Goal: Task Accomplishment & Management: Manage account settings

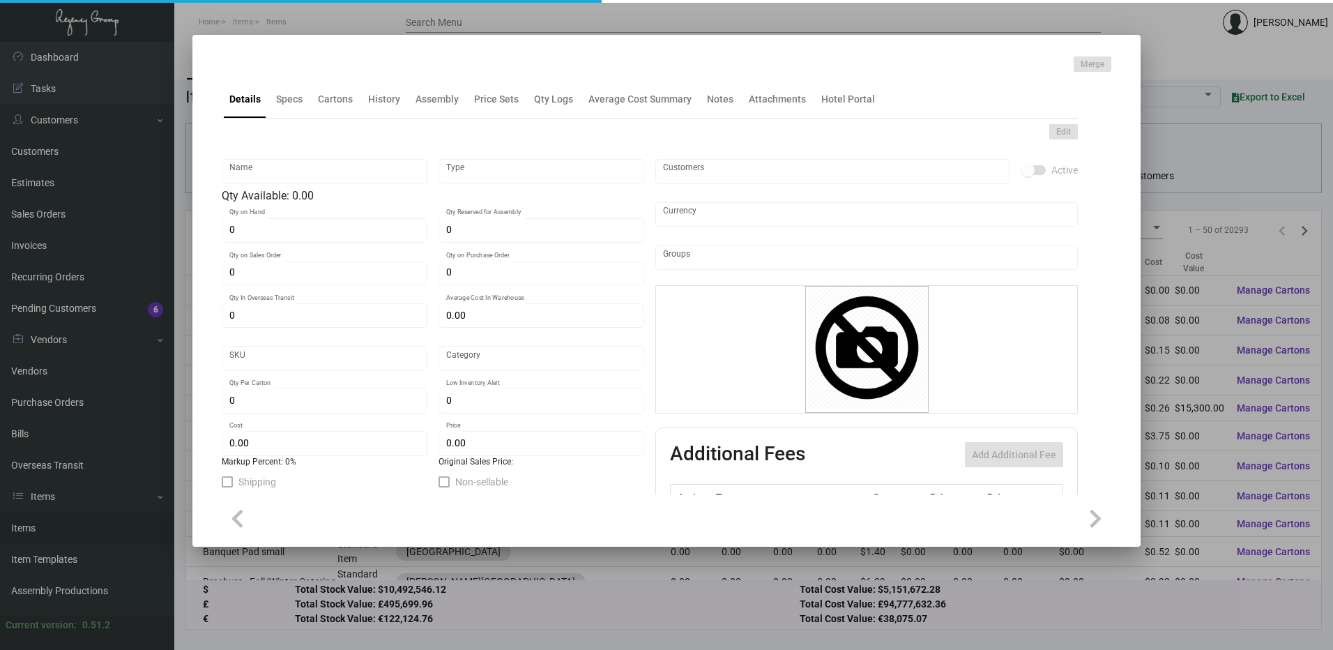
type input "Key Holder"
type input "Inventory"
type input "9,000"
type input "$ 0.1831"
type input "2418"
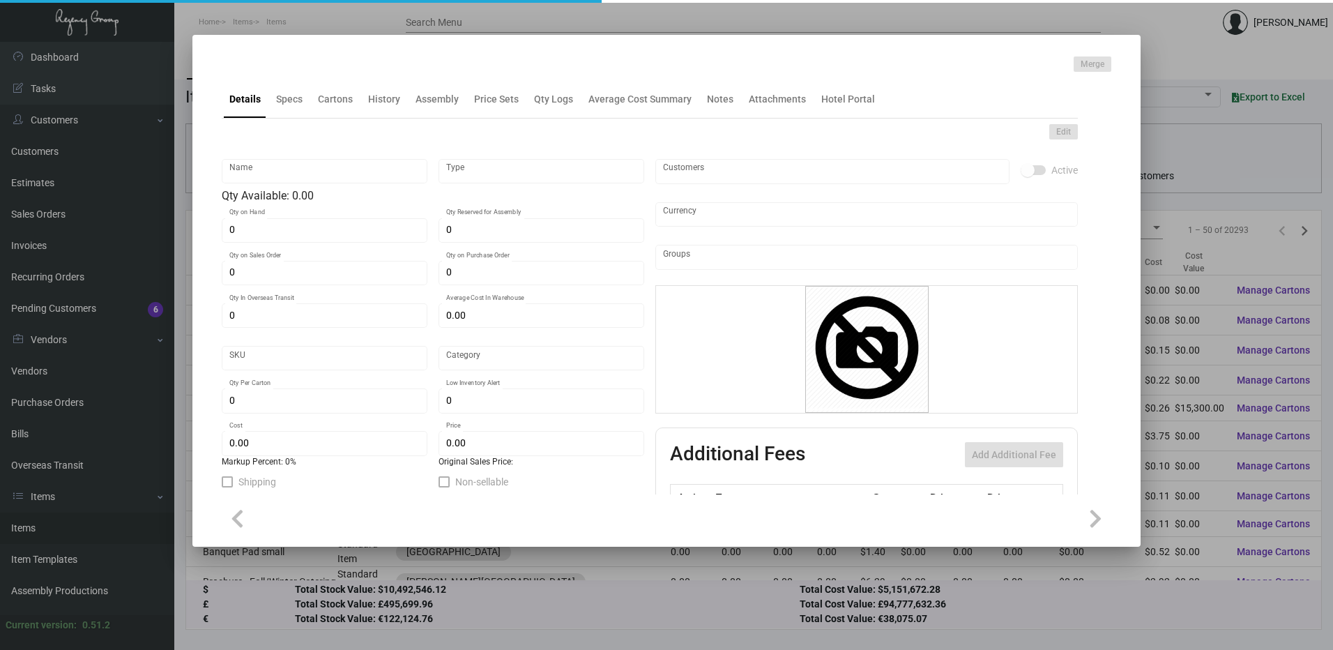
type input "Standard"
type input "1,000"
type input "2,000"
type input "$ 0.2267"
type input "$ 0.2099"
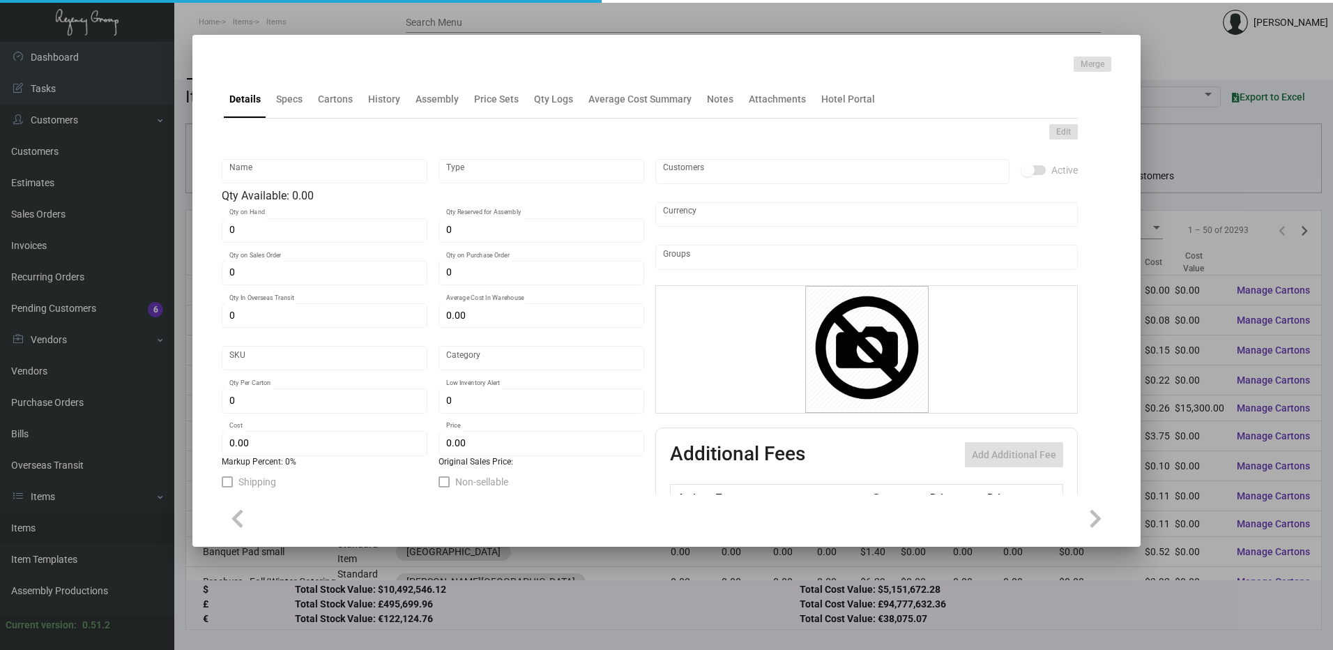
type textarea "Key Card Holder: flat size open is 4" x 9.88", #80 cougar natural cover stock, …"
checkbox input "true"
type input "United States Dollar $"
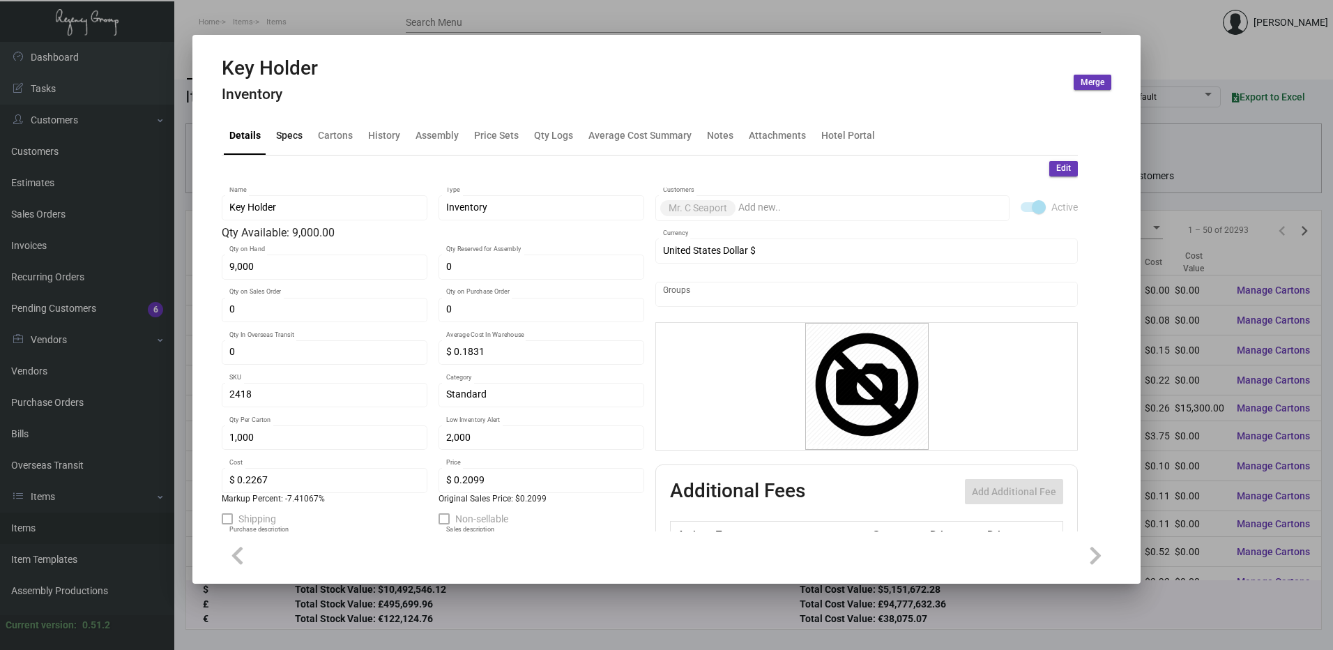
click at [305, 123] on div "Specs" at bounding box center [290, 135] width 38 height 33
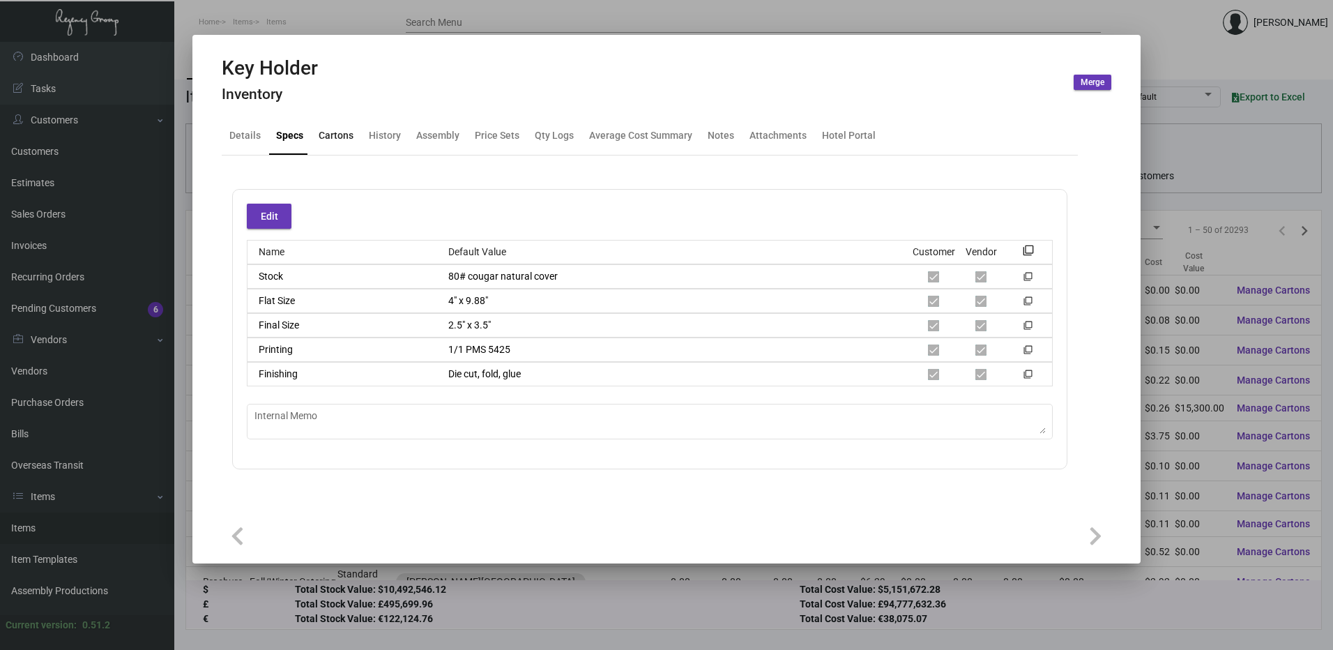
click at [348, 139] on div "Cartons" at bounding box center [336, 135] width 35 height 15
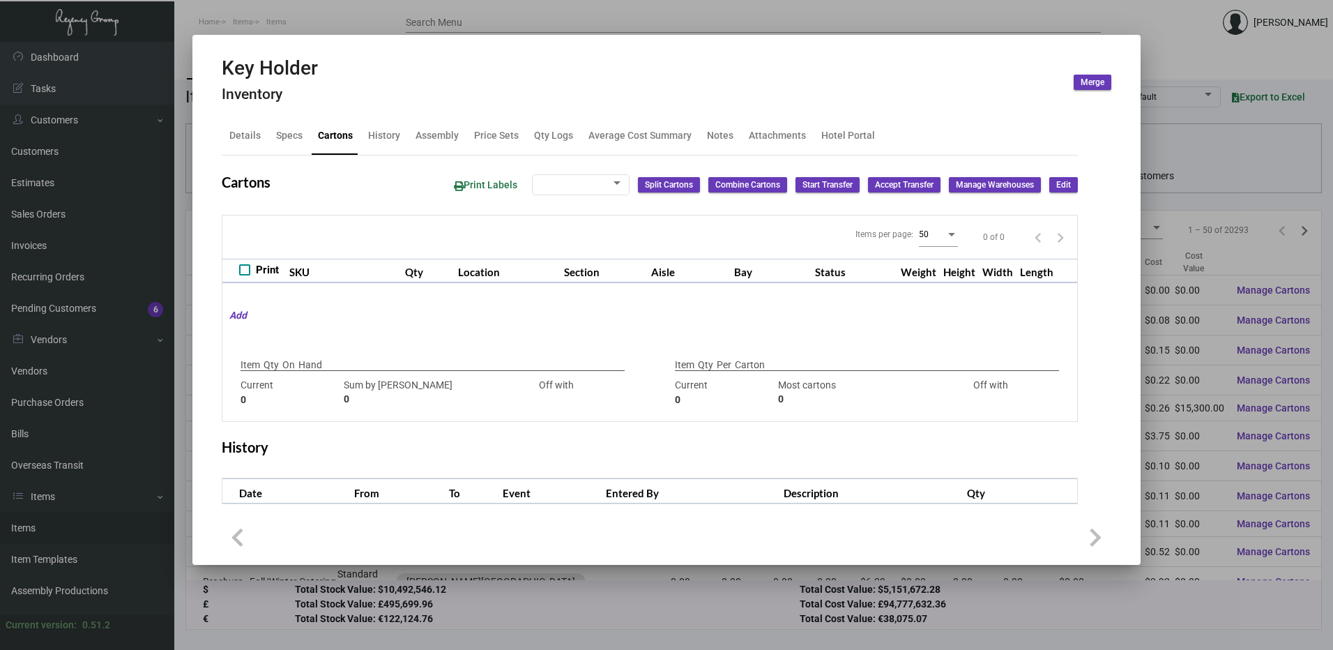
type input "9,000"
type input "9000"
type input "0"
type input "1,000"
type input "1000"
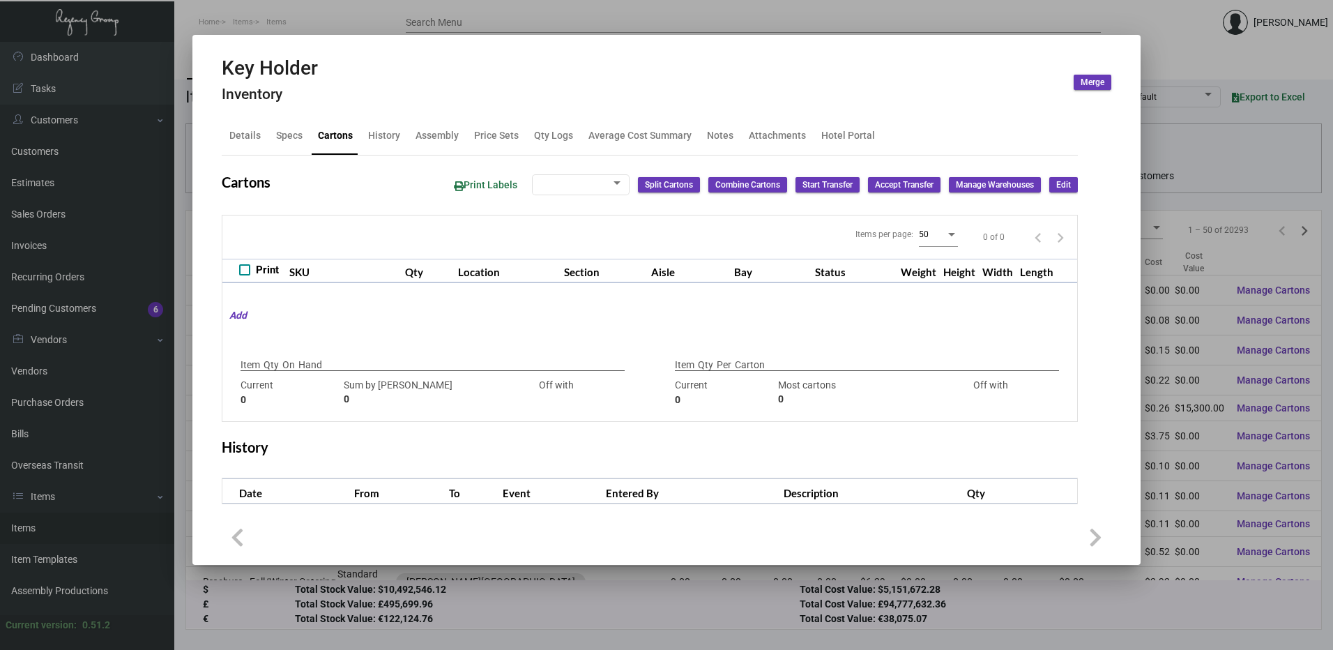
type input "0"
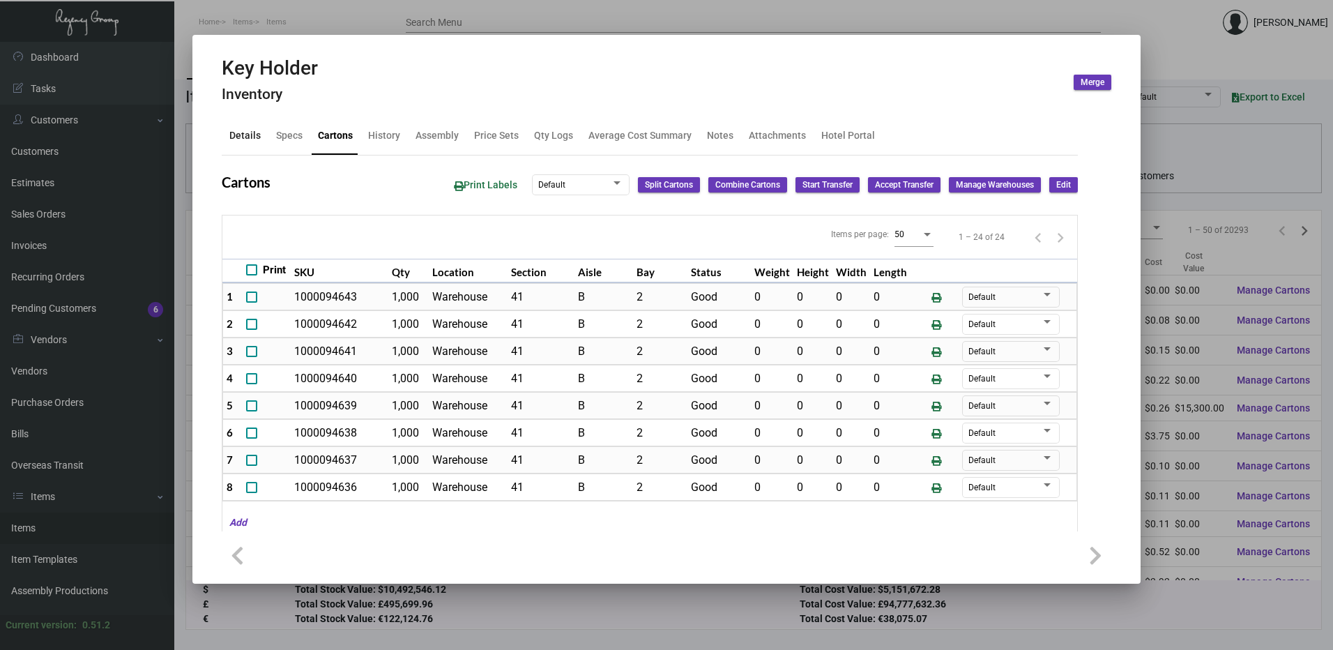
click at [244, 126] on div "Details" at bounding box center [245, 135] width 43 height 33
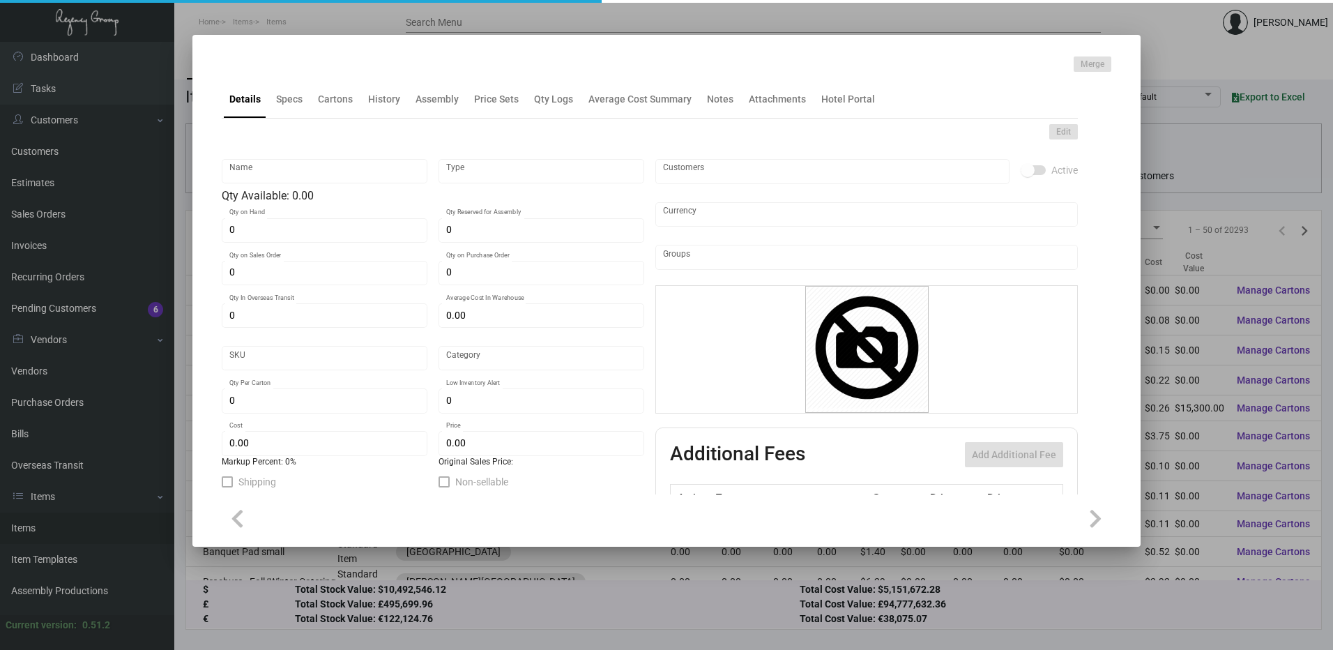
type input "Key Holder"
type input "Inventory"
type input "9,000"
type input "$ 0.1831"
type input "2418"
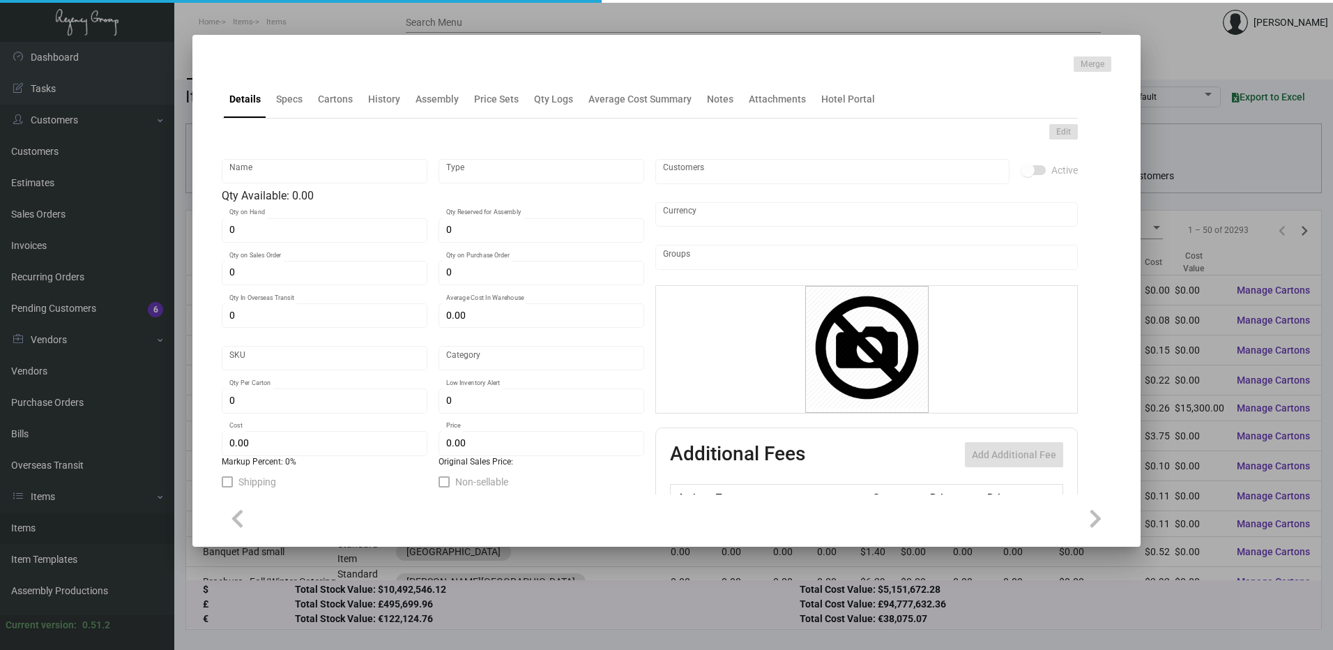
type input "Standard"
type input "1,000"
type input "2,000"
type input "$ 0.2267"
type input "$ 0.2099"
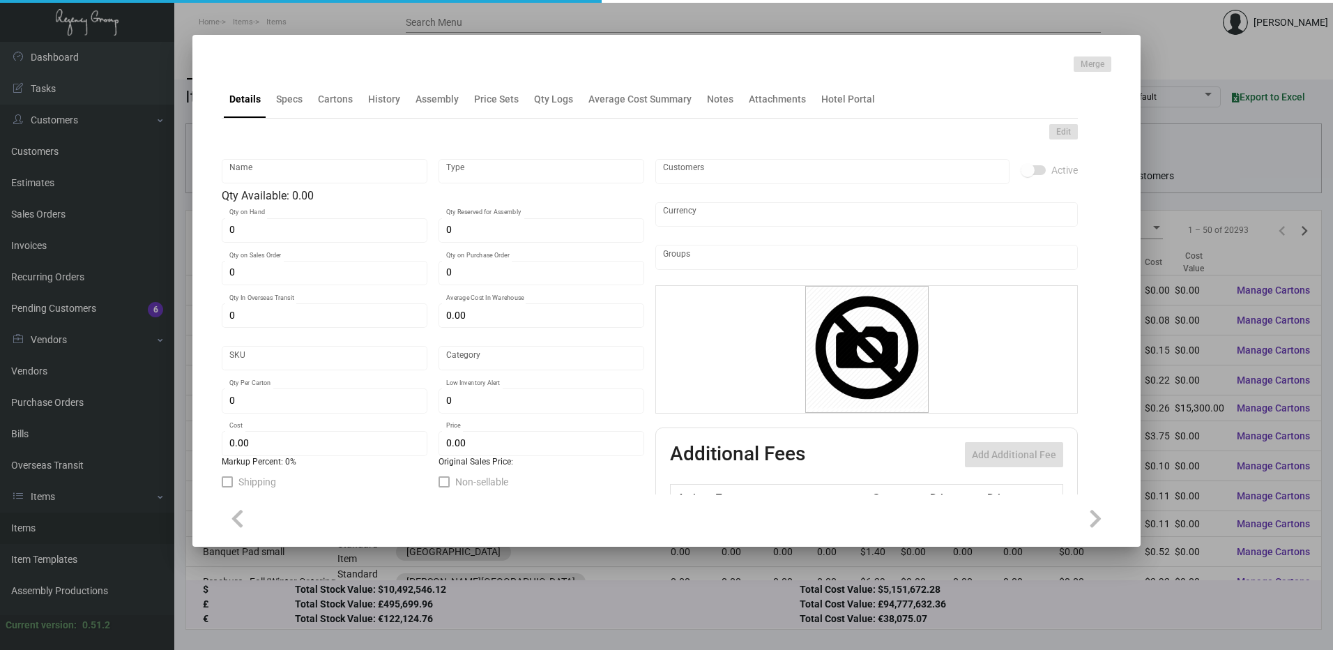
type textarea "Key Card Holder: flat size open is 4" x 9.88", #80 cougar natural cover stock, …"
checkbox input "true"
type input "United States Dollar $"
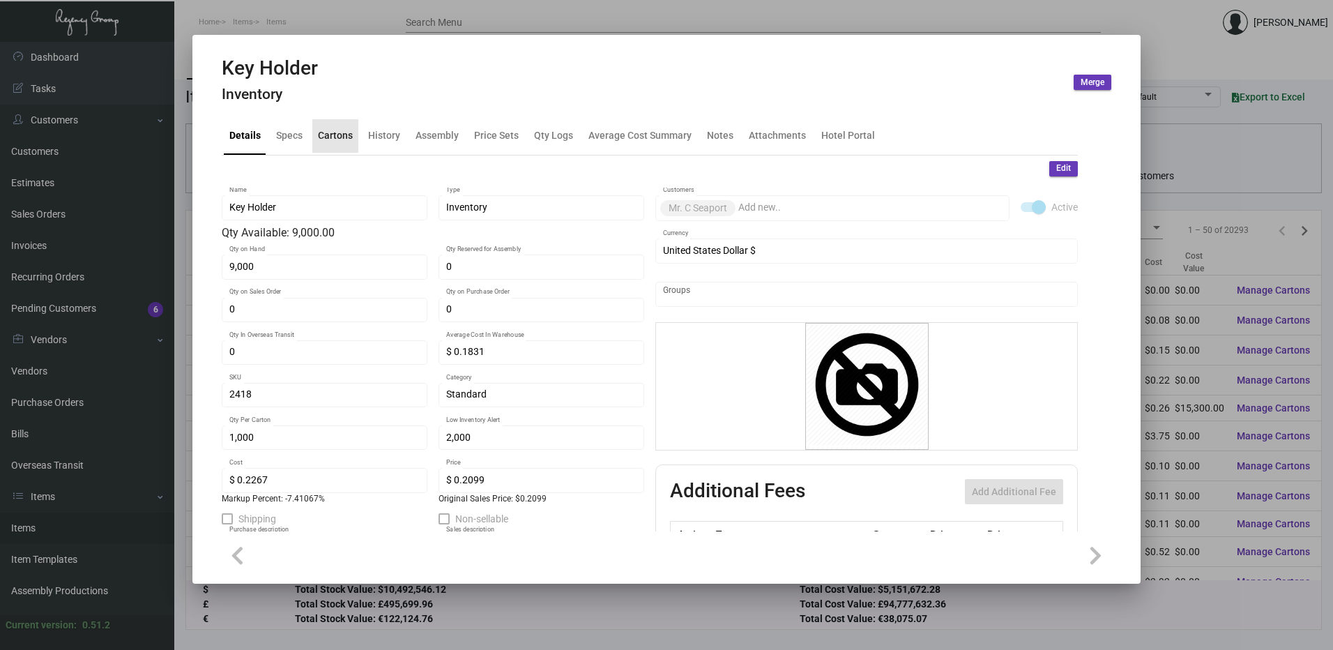
click at [336, 143] on div "Cartons" at bounding box center [335, 135] width 35 height 15
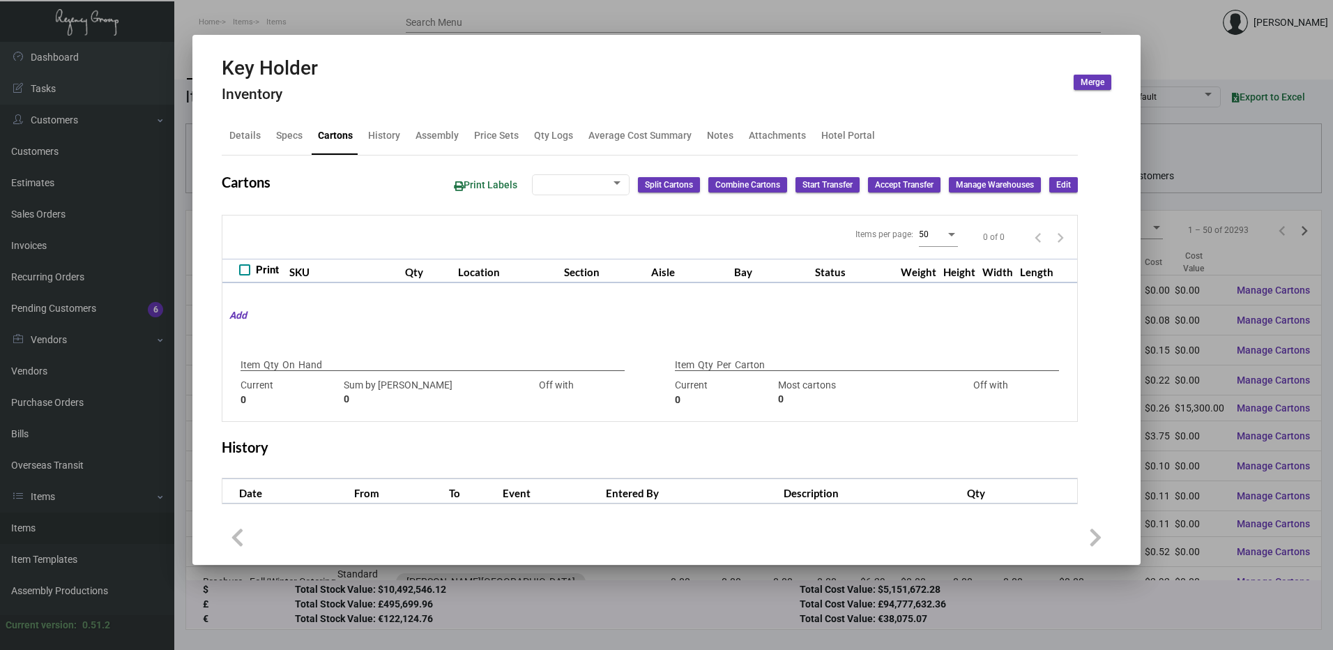
type input "9,000"
type input "9000"
type input "0"
type input "1,000"
type input "1000"
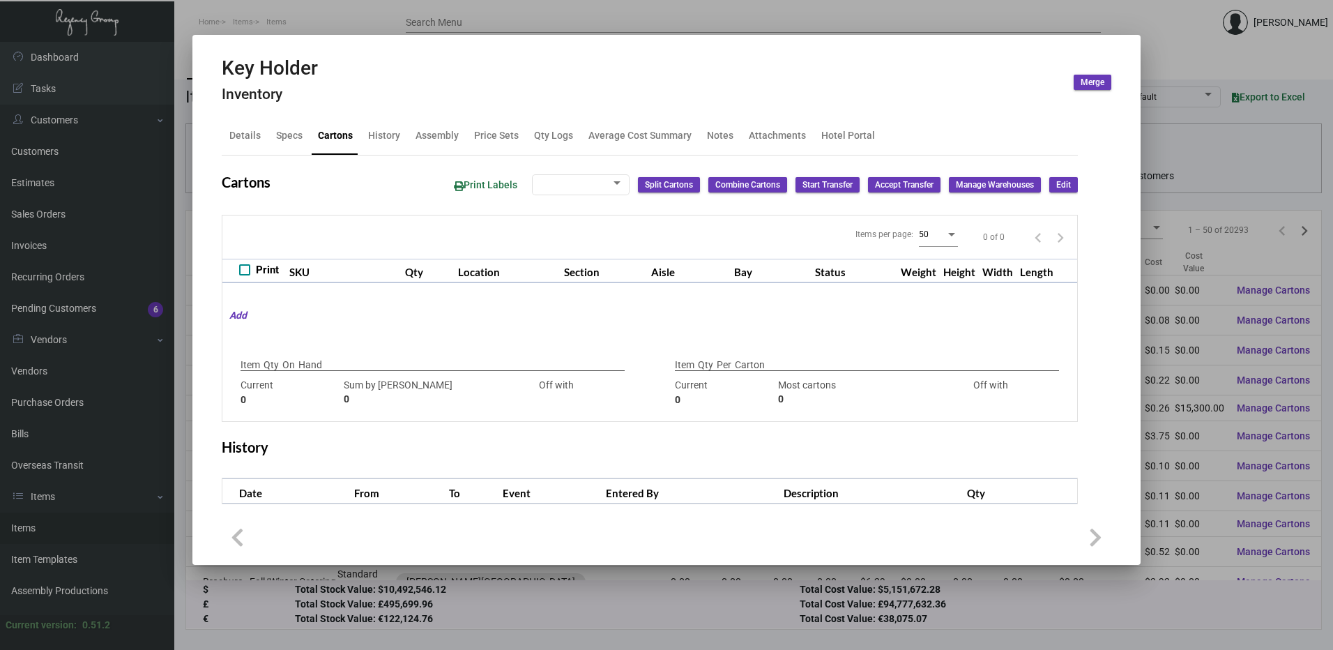
type input "0"
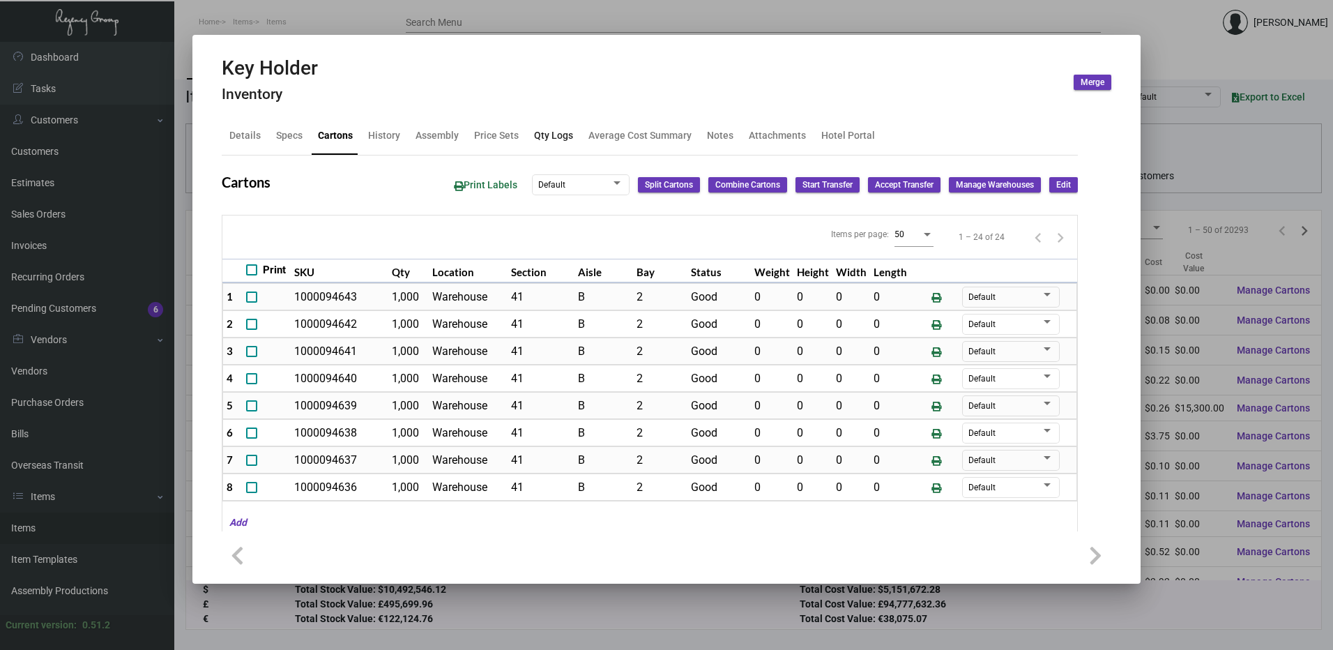
click at [556, 146] on div "Qty Logs" at bounding box center [554, 135] width 50 height 33
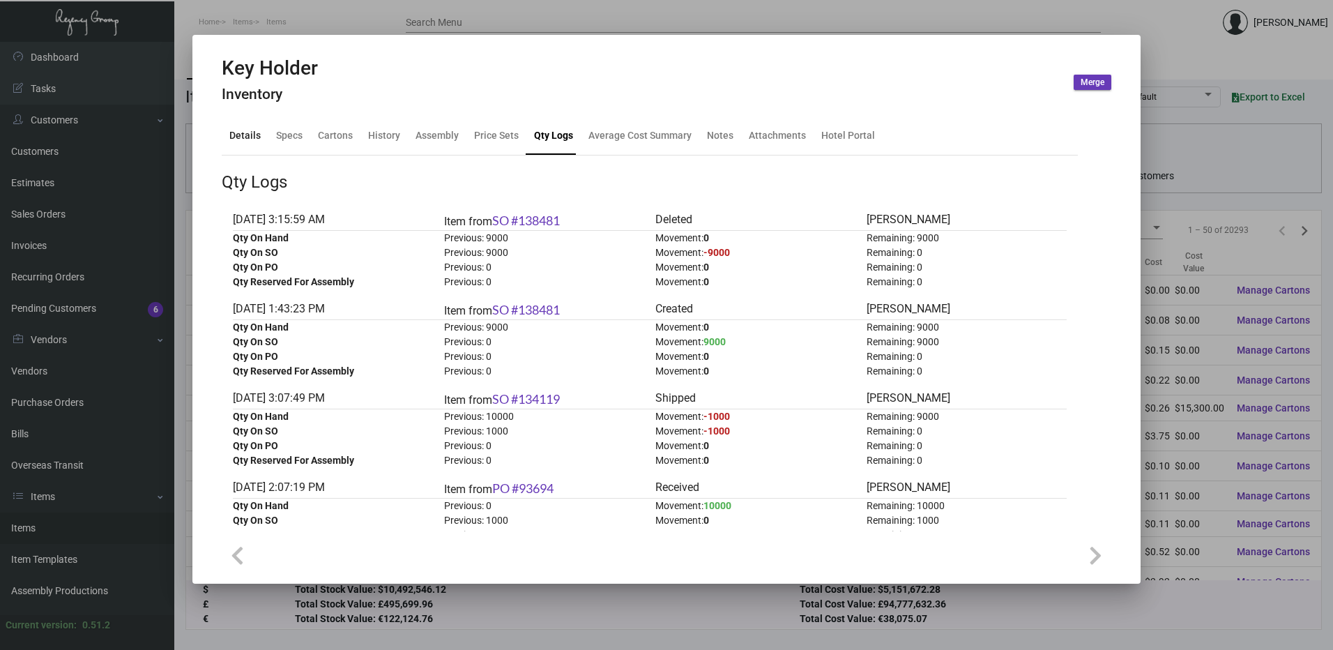
click at [239, 135] on div "Details" at bounding box center [244, 135] width 31 height 15
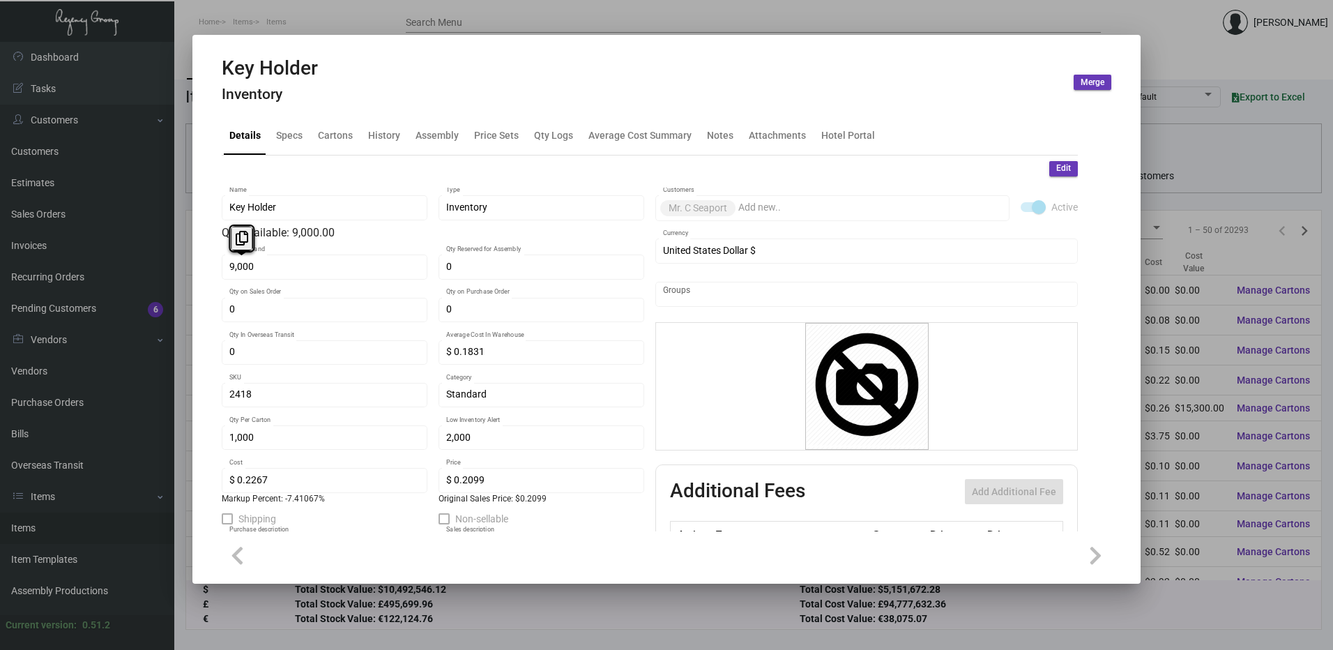
click at [1057, 166] on span "Edit" at bounding box center [1063, 168] width 15 height 12
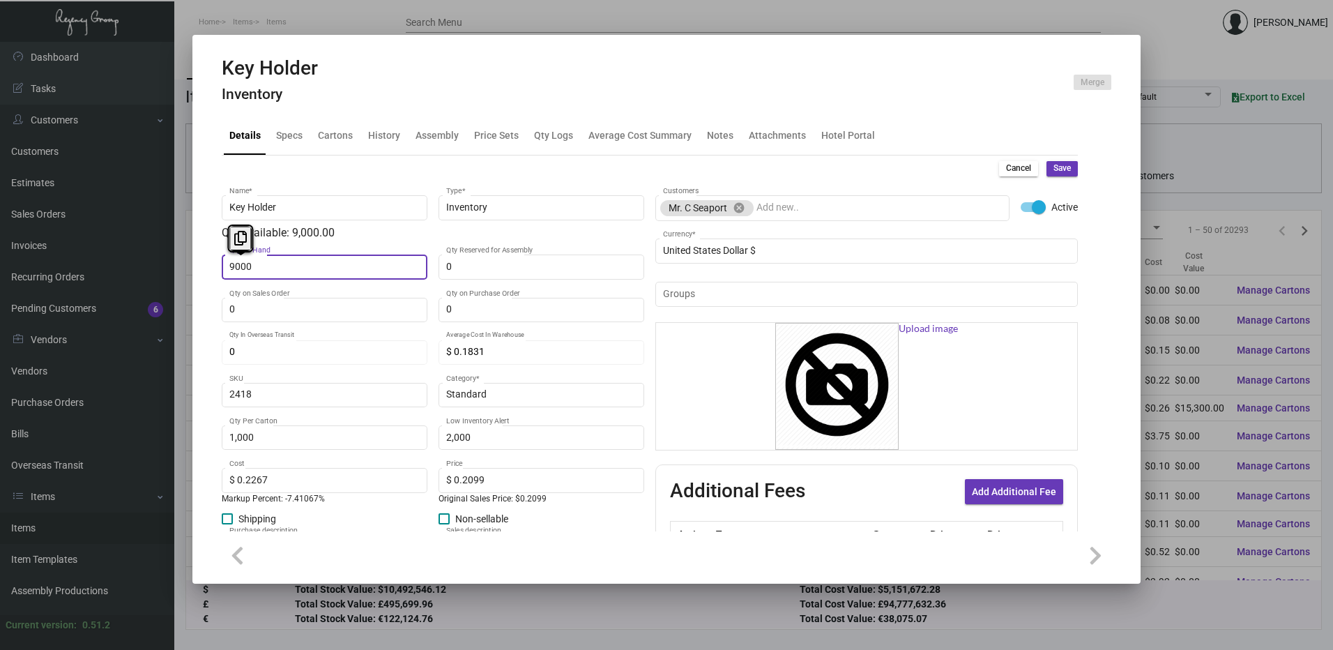
click at [242, 271] on input "9000" at bounding box center [324, 267] width 191 height 11
type input "0"
click at [1061, 167] on button "Save" at bounding box center [1062, 168] width 31 height 15
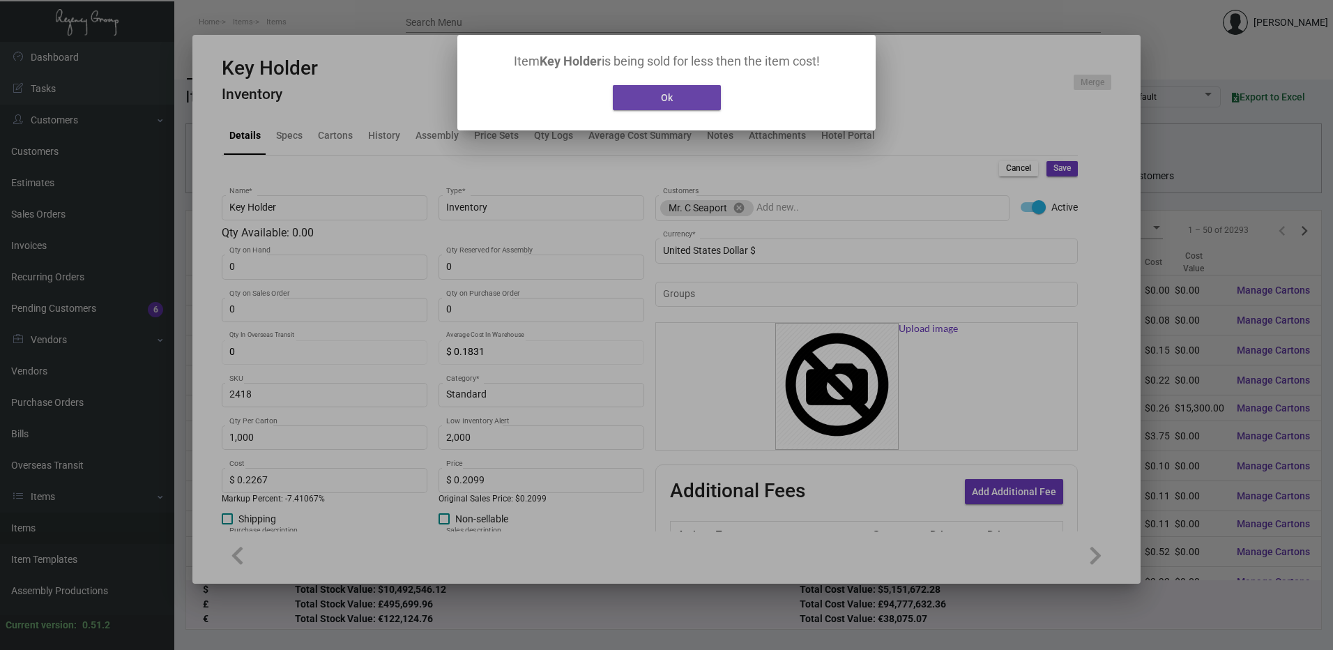
click at [677, 99] on button "Ok" at bounding box center [667, 97] width 108 height 25
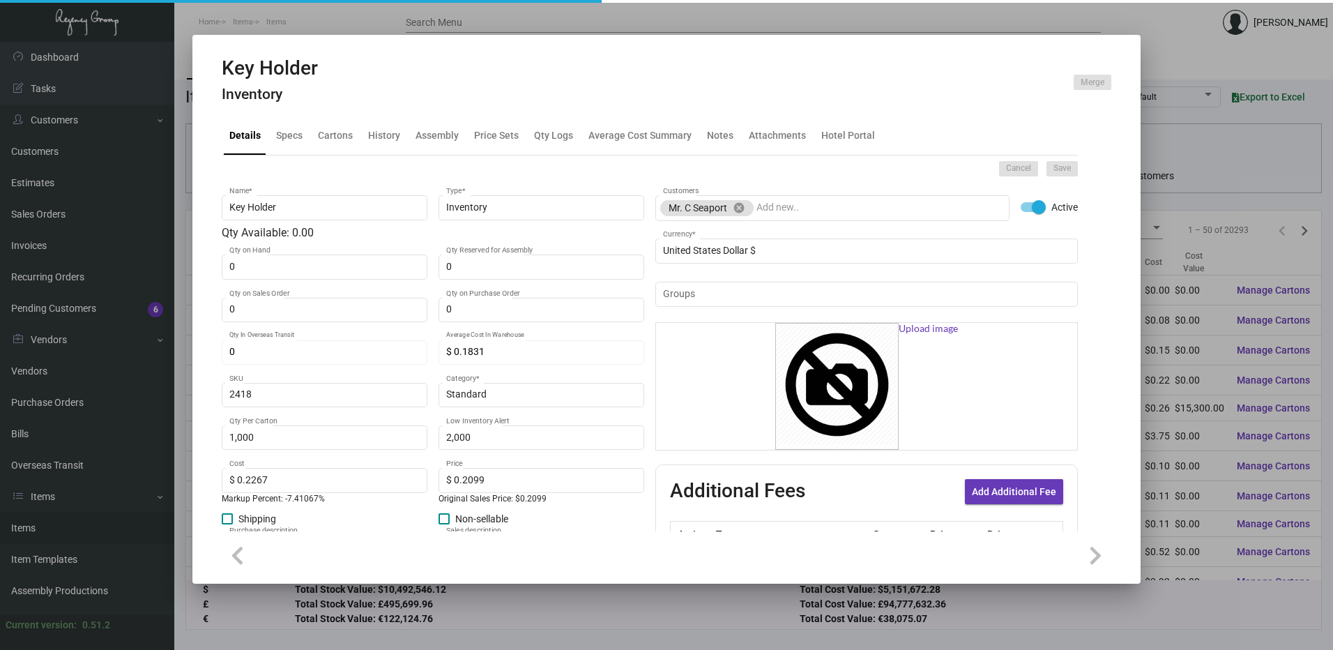
type input "$ 0.00"
type input "0"
type input "$ 0.00"
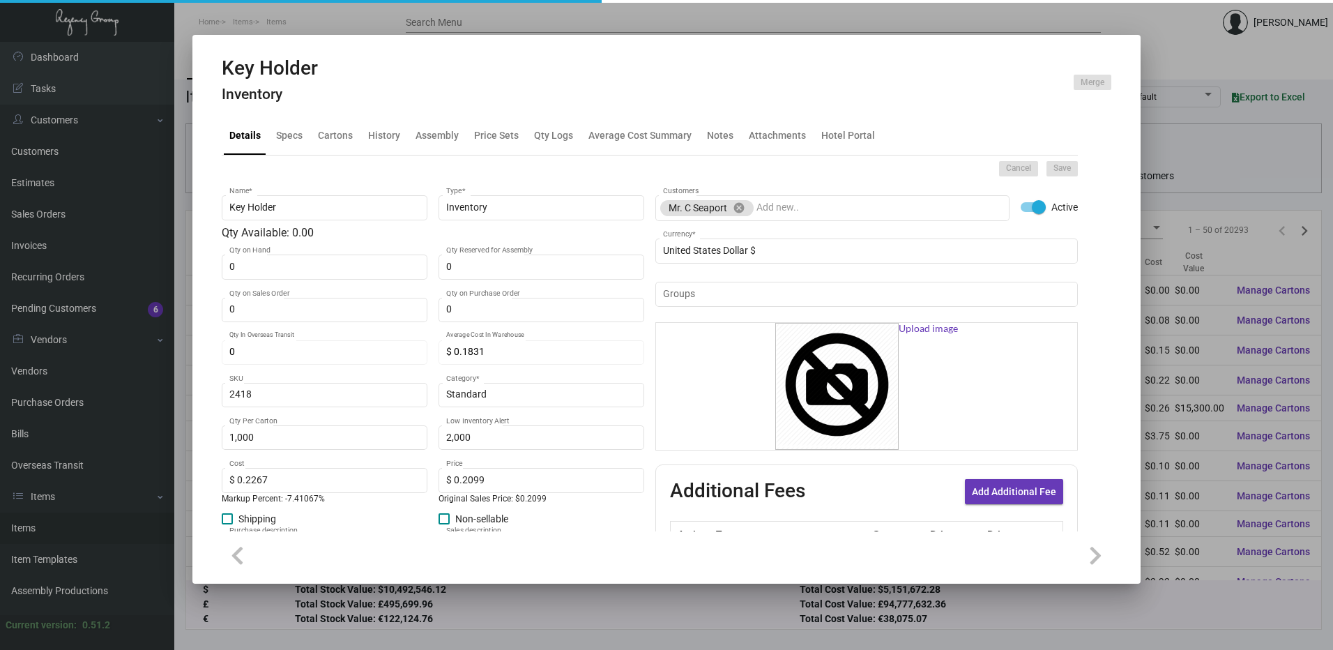
checkbox input "false"
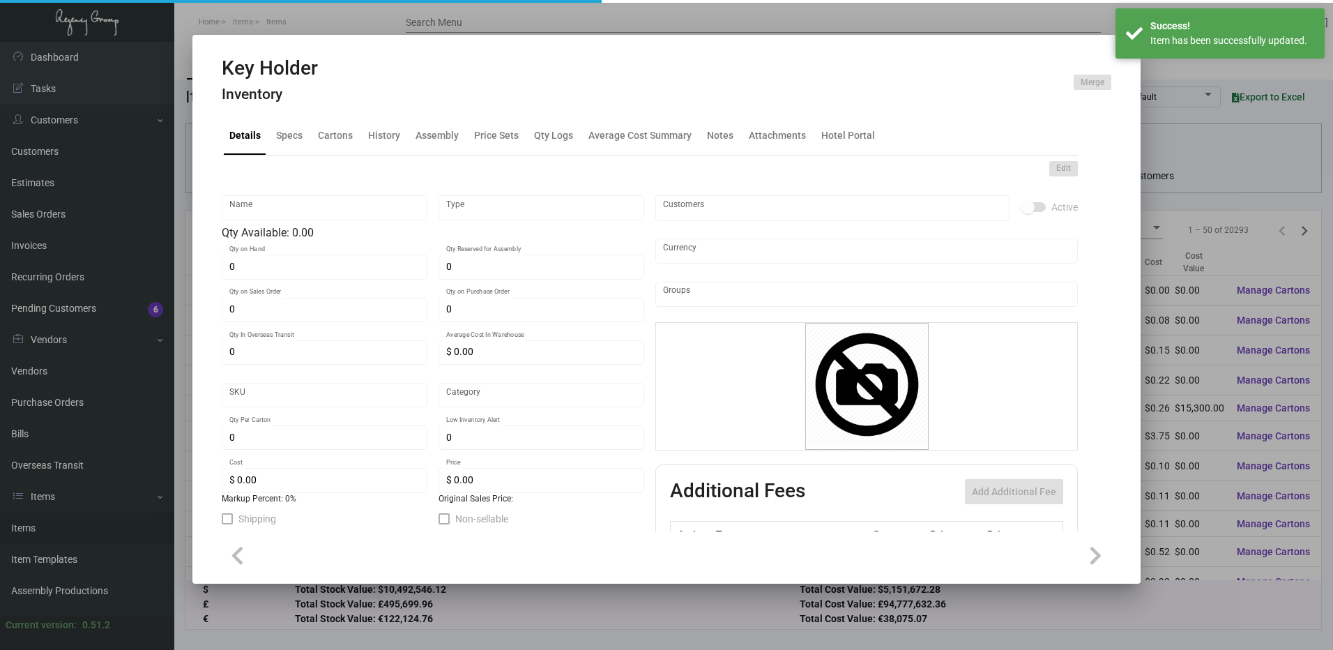
type input "Key Holder"
type input "Inventory"
type input "$ 0.1831"
type input "2418"
type input "Standard"
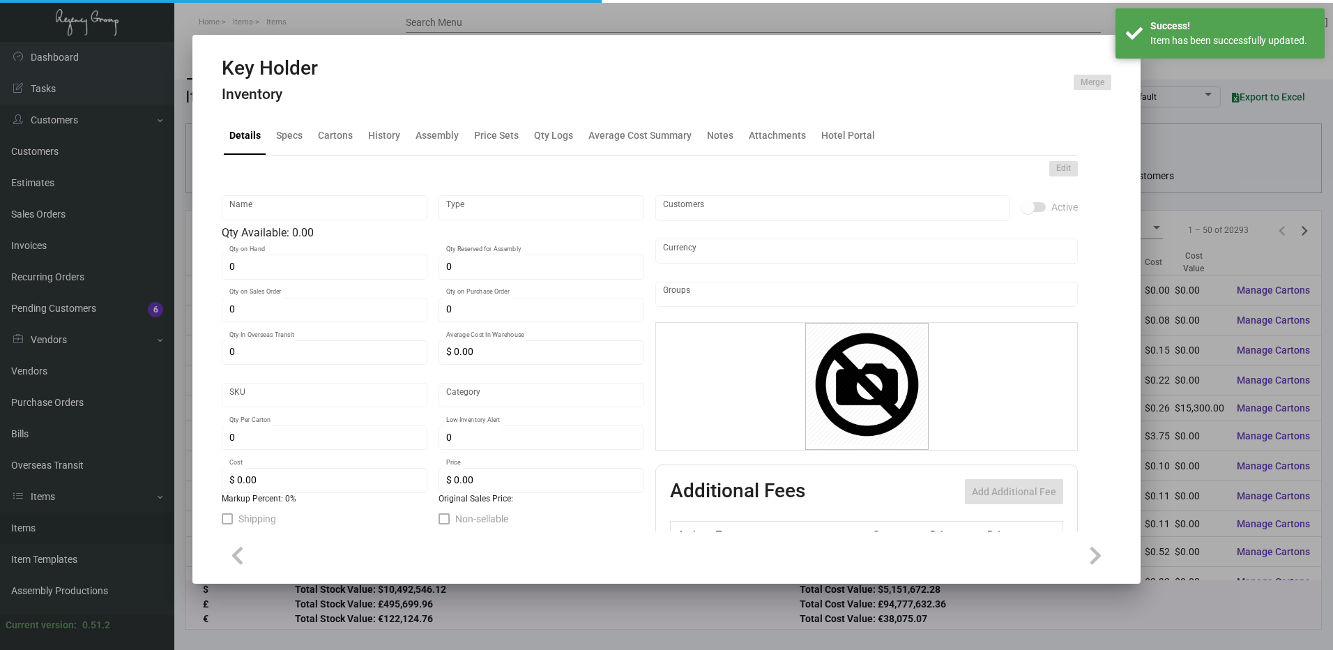
type input "1,000"
type input "2,000"
type input "$ 0.2267"
type input "$ 0.2099"
type textarea "Key Card Holder: flat size open is 4" x 9.88", #80 cougar natural cover stock, …"
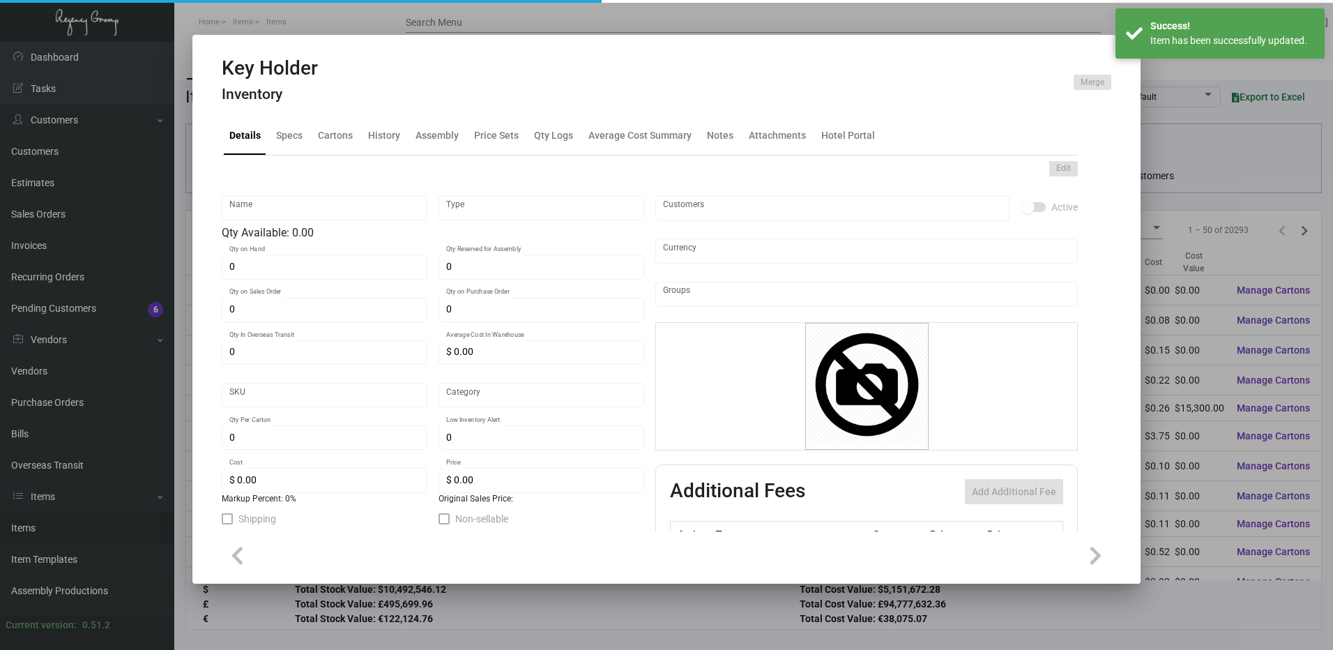
type textarea "Key Card Holder: flat size open is 4" x 9.88", #80 cougar natural cover stock, …"
checkbox input "true"
type input "United States Dollar $"
